Goal: Task Accomplishment & Management: Manage account settings

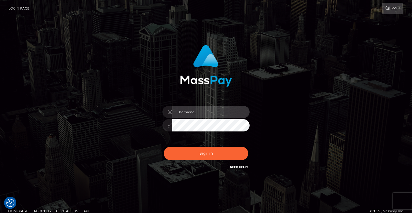
type input "ebellune"
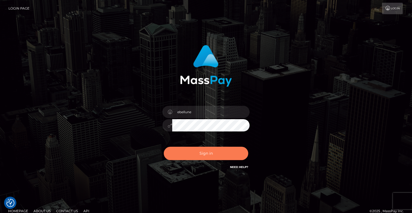
click at [207, 151] on button "Sign in" at bounding box center [206, 152] width 84 height 13
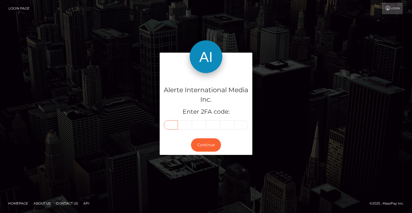
click at [173, 122] on input "text" at bounding box center [171, 124] width 14 height 9
type input "8"
type input "1"
type input "8"
type input "7"
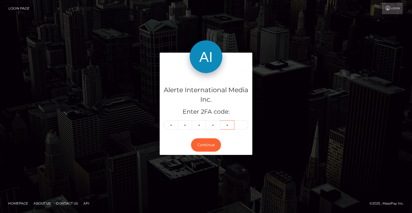
type input "2"
type input "7"
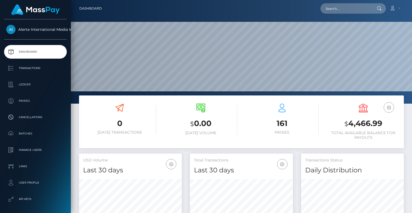
scroll to position [96, 103]
click at [30, 67] on p "Transactions" at bounding box center [35, 68] width 58 height 8
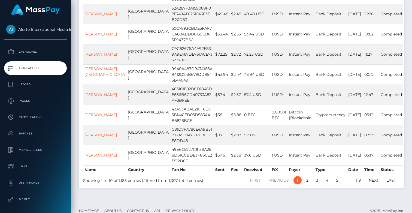
scroll to position [134, 0]
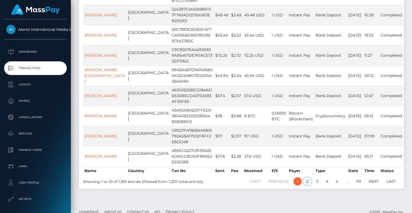
click at [306, 177] on link "2" at bounding box center [307, 181] width 8 height 8
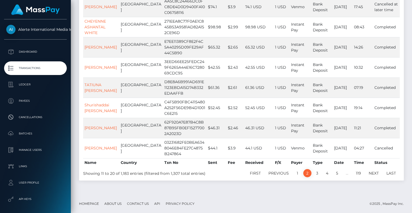
click at [309, 172] on link "2" at bounding box center [307, 173] width 8 height 8
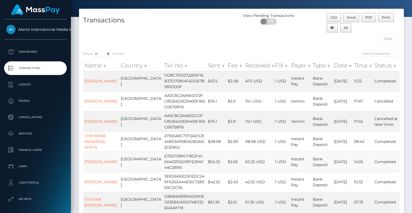
scroll to position [22, 0]
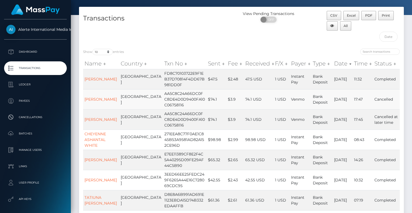
click at [163, 96] on td "AA5C8C24A66DC0FC8DE4D0D9400FA10C06758116" at bounding box center [185, 99] width 44 height 20
click at [94, 100] on link "Nicole Leonardis" at bounding box center [100, 99] width 32 height 5
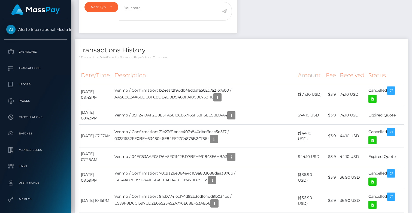
scroll to position [216, 0]
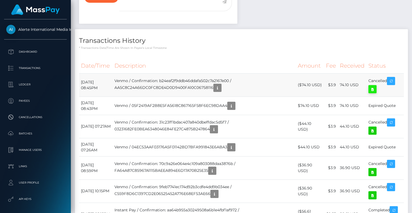
click at [375, 86] on icon at bounding box center [372, 89] width 7 height 7
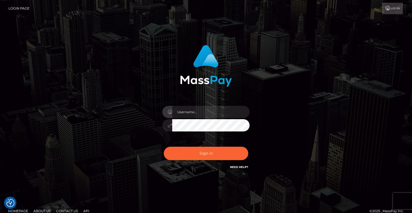
checkbox input "true"
